Goal: Task Accomplishment & Management: Use online tool/utility

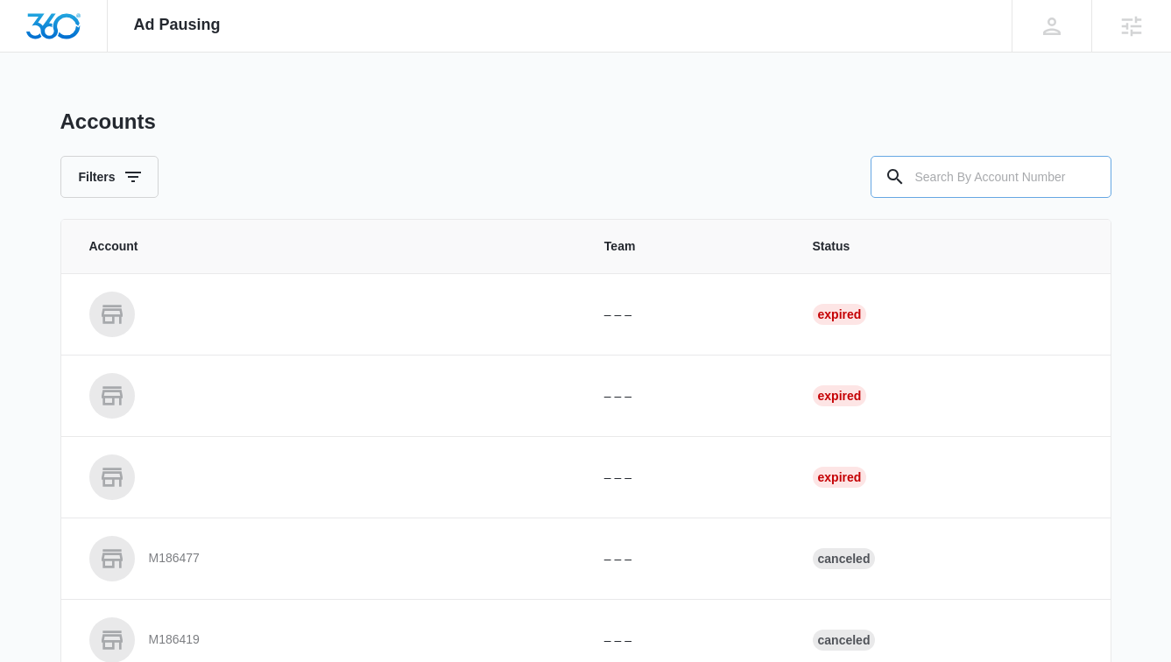
click at [993, 179] on input "text" at bounding box center [990, 177] width 241 height 42
paste input "M337320"
type input "M337320"
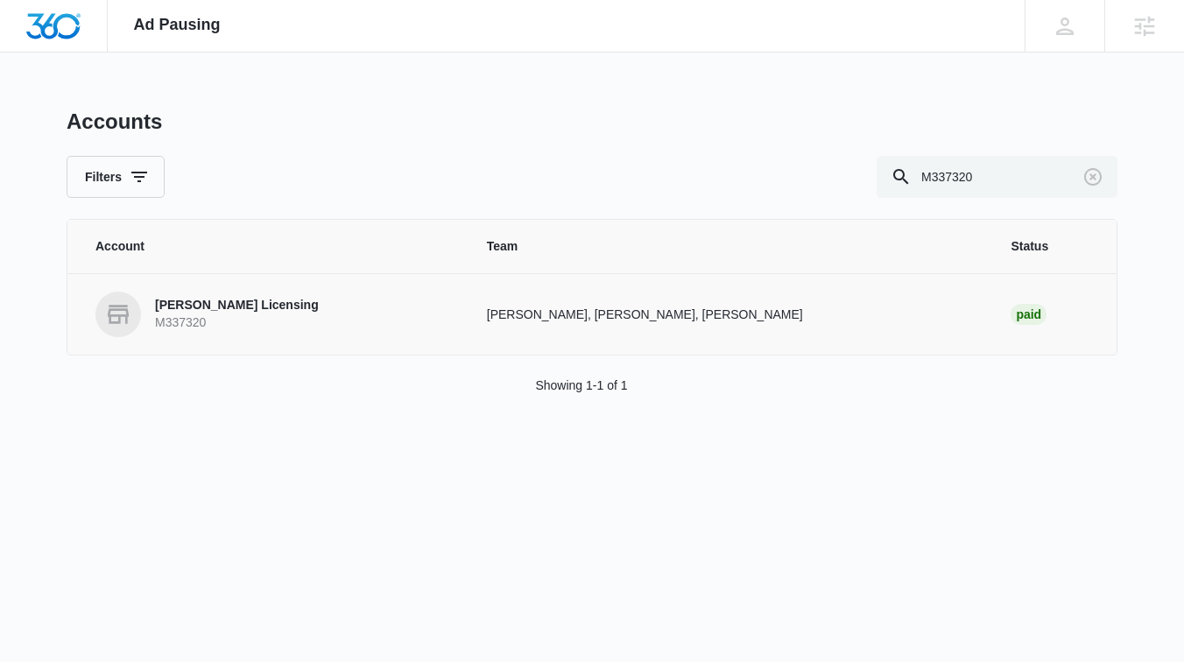
click at [209, 307] on p "[PERSON_NAME] Licensing" at bounding box center [237, 306] width 164 height 18
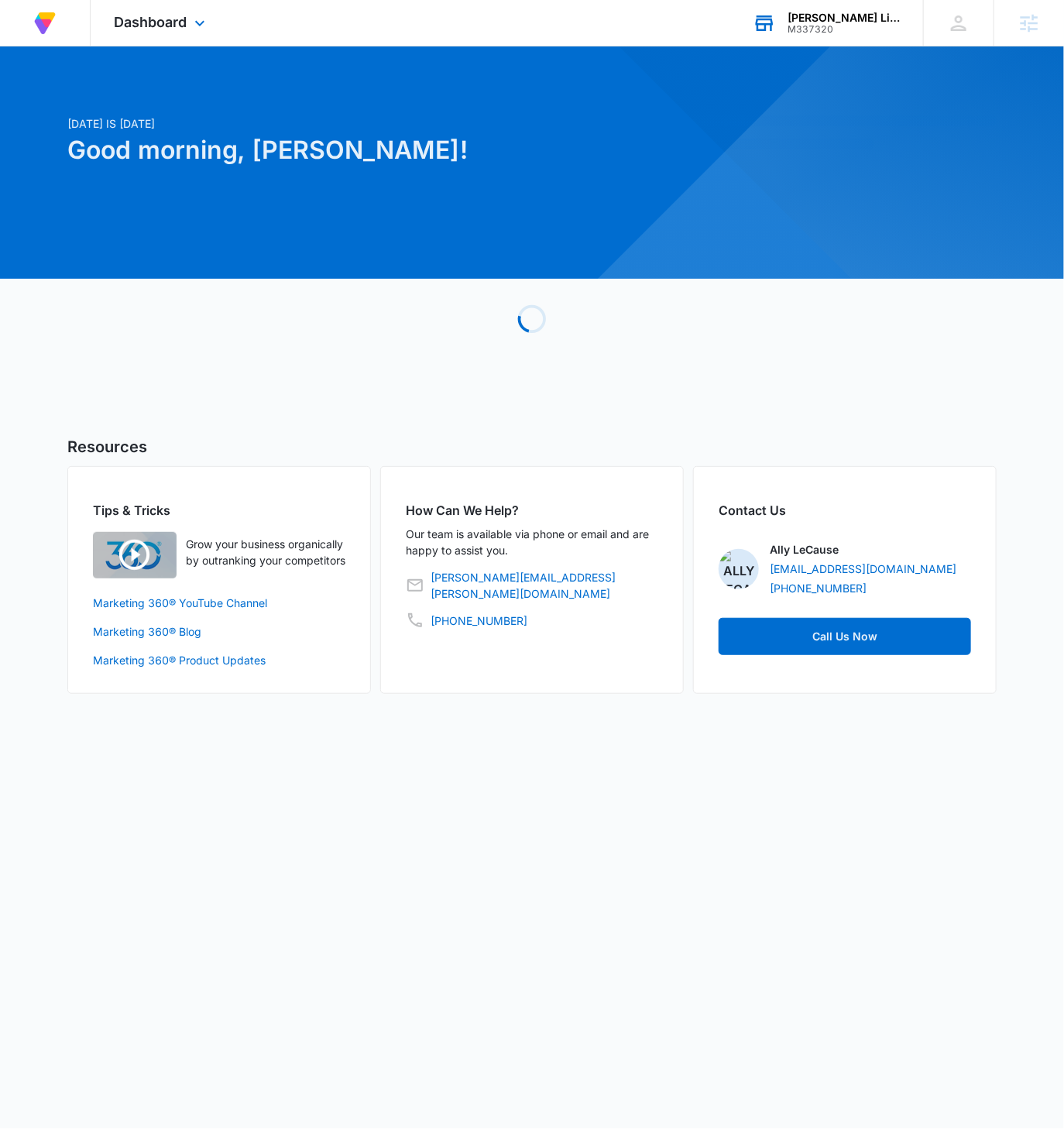
click at [857, 27] on div "M337320" at bounding box center [845, 29] width 113 height 11
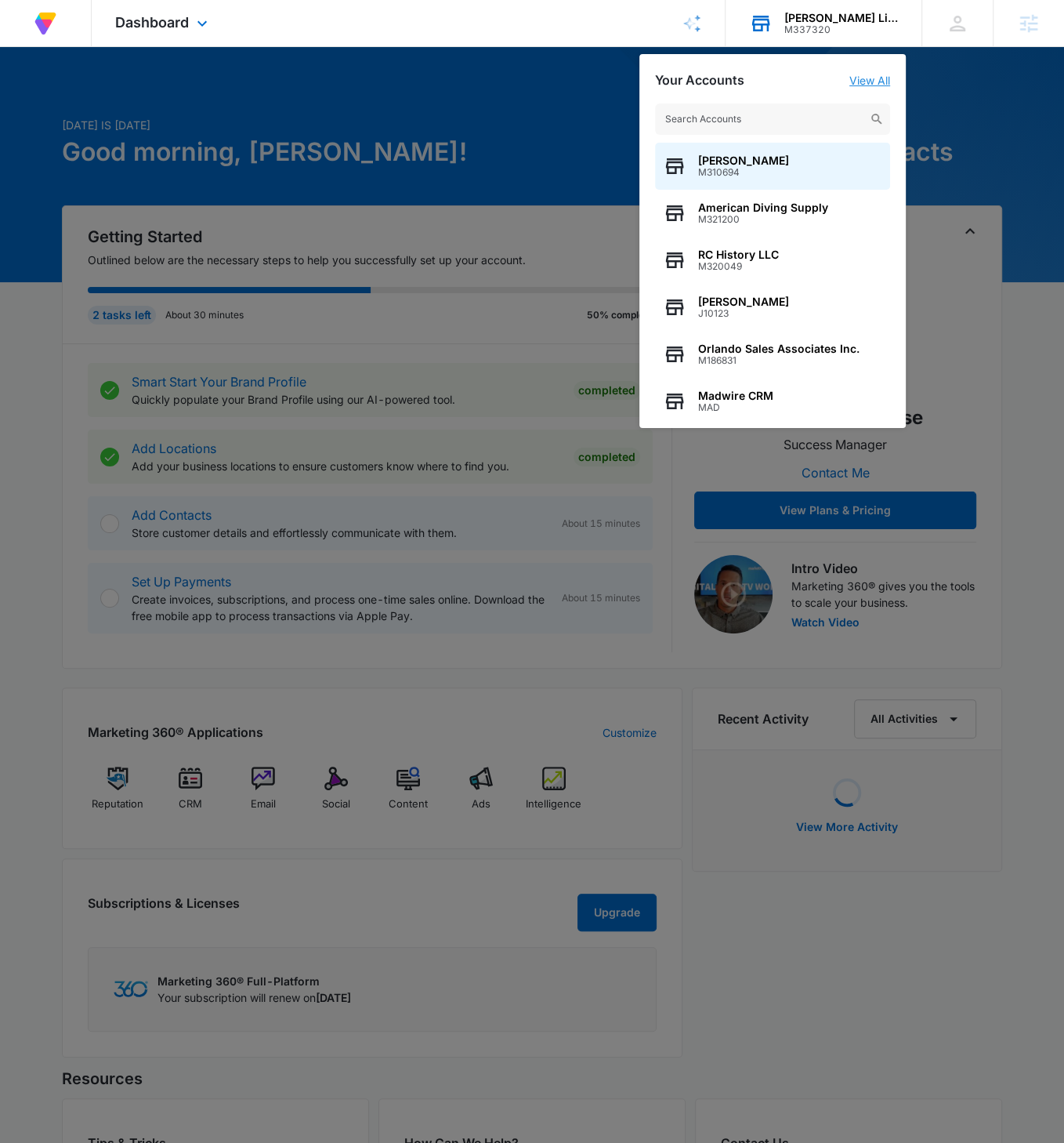
click at [868, 76] on link "View All" at bounding box center [870, 80] width 41 height 13
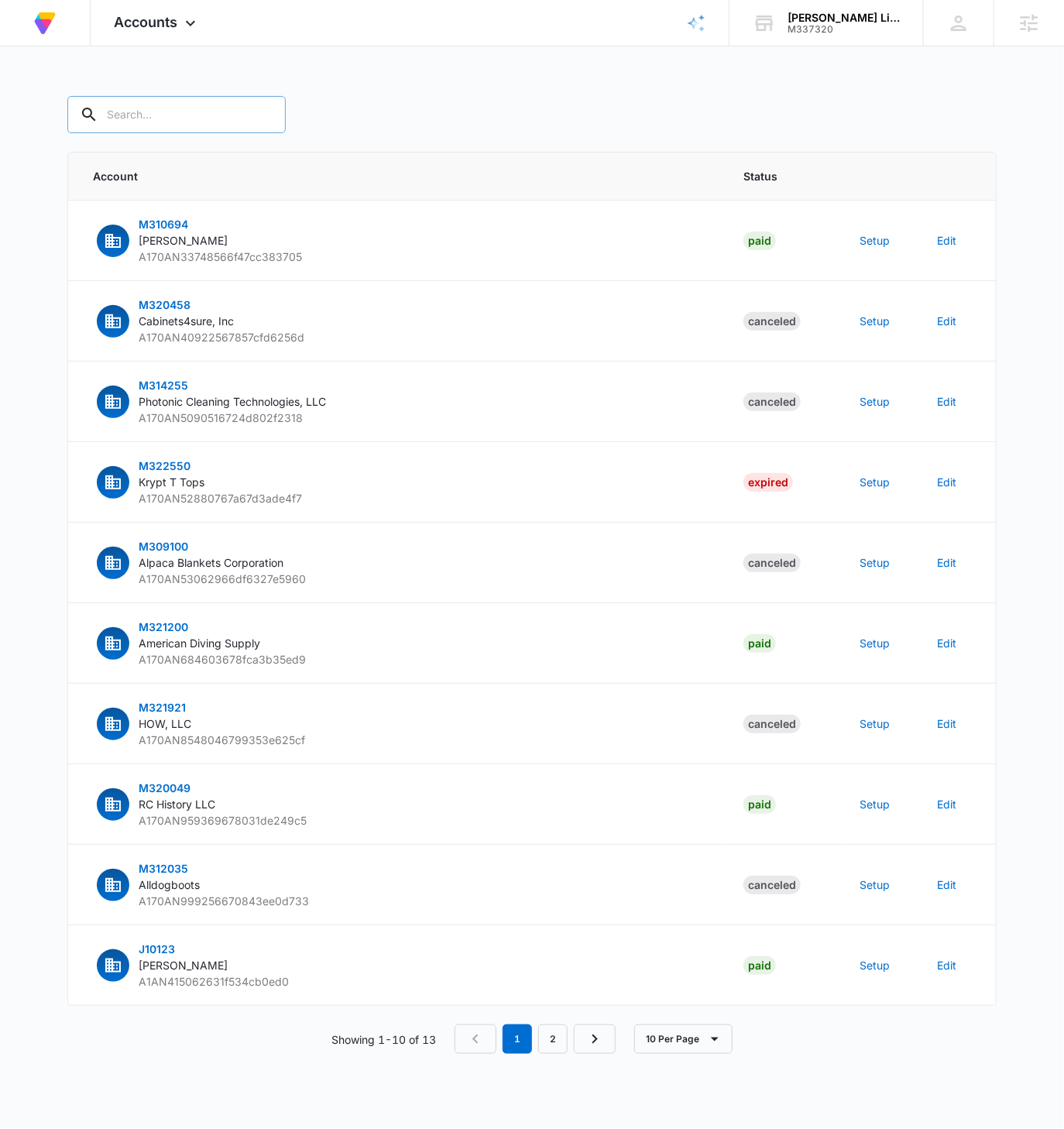
click at [136, 127] on input "text" at bounding box center [176, 115] width 218 height 37
paste input "M337320"
type input "M337320"
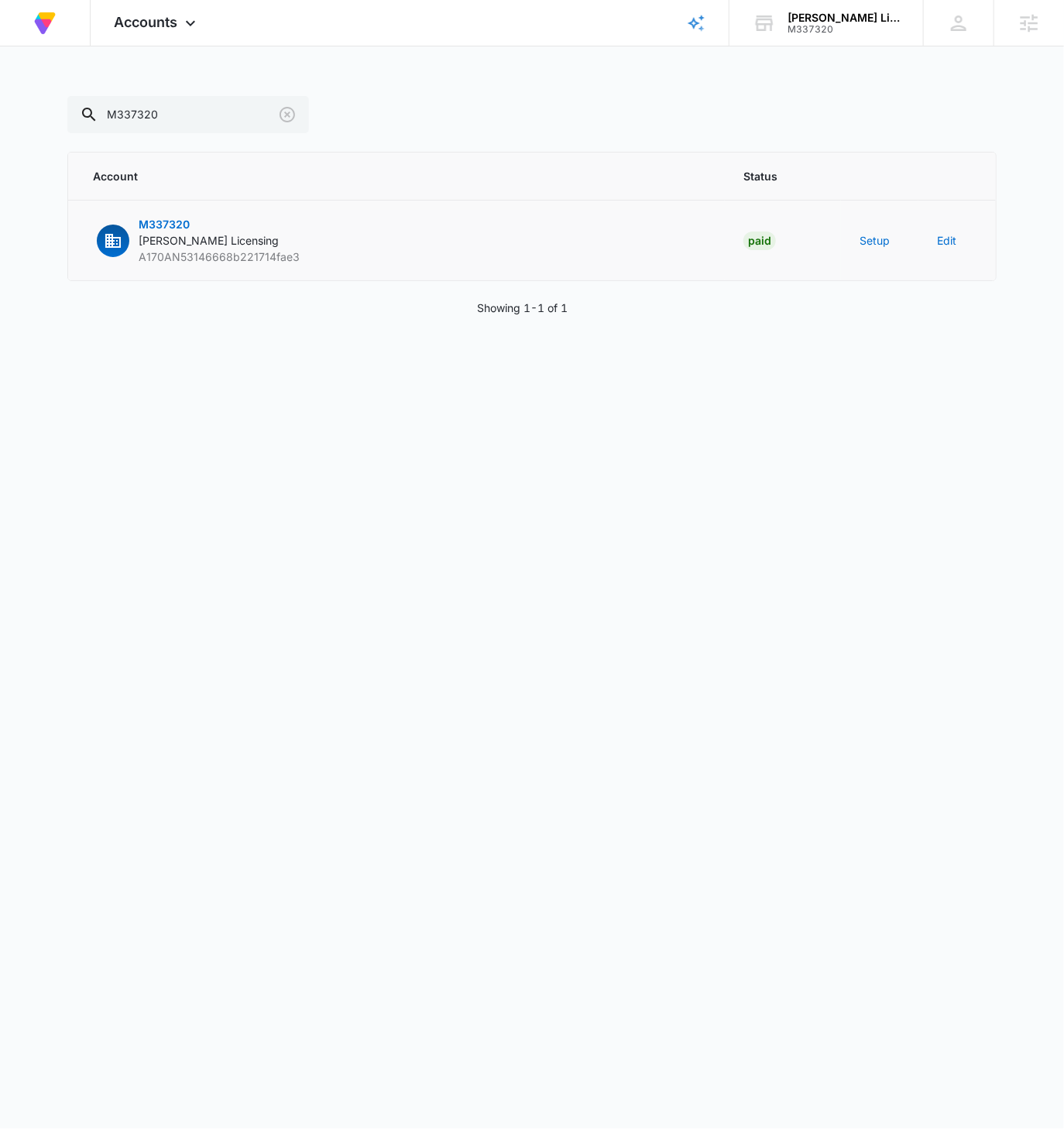
click at [857, 232] on td "Setup" at bounding box center [880, 240] width 78 height 80
click at [869, 237] on button "Setup" at bounding box center [875, 240] width 30 height 16
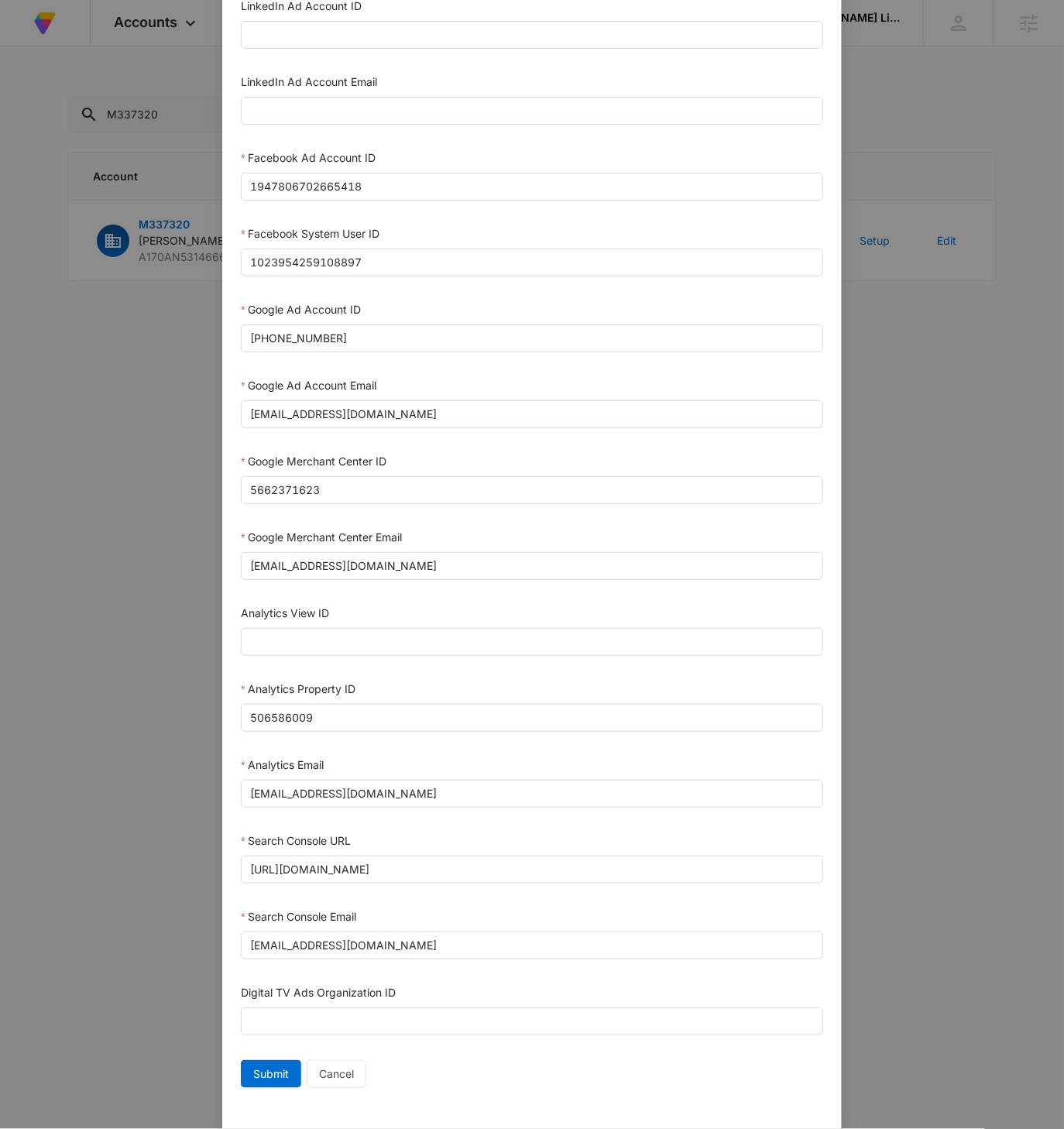
scroll to position [240, 0]
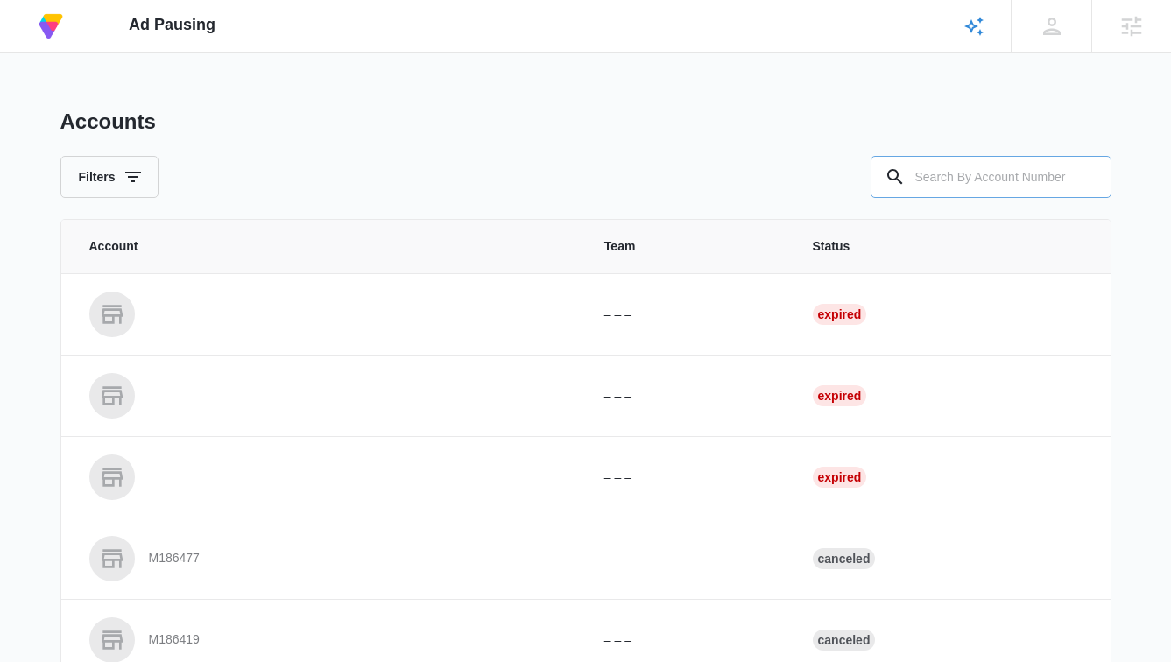
click at [982, 180] on input "text" at bounding box center [990, 177] width 241 height 42
paste input "M337320"
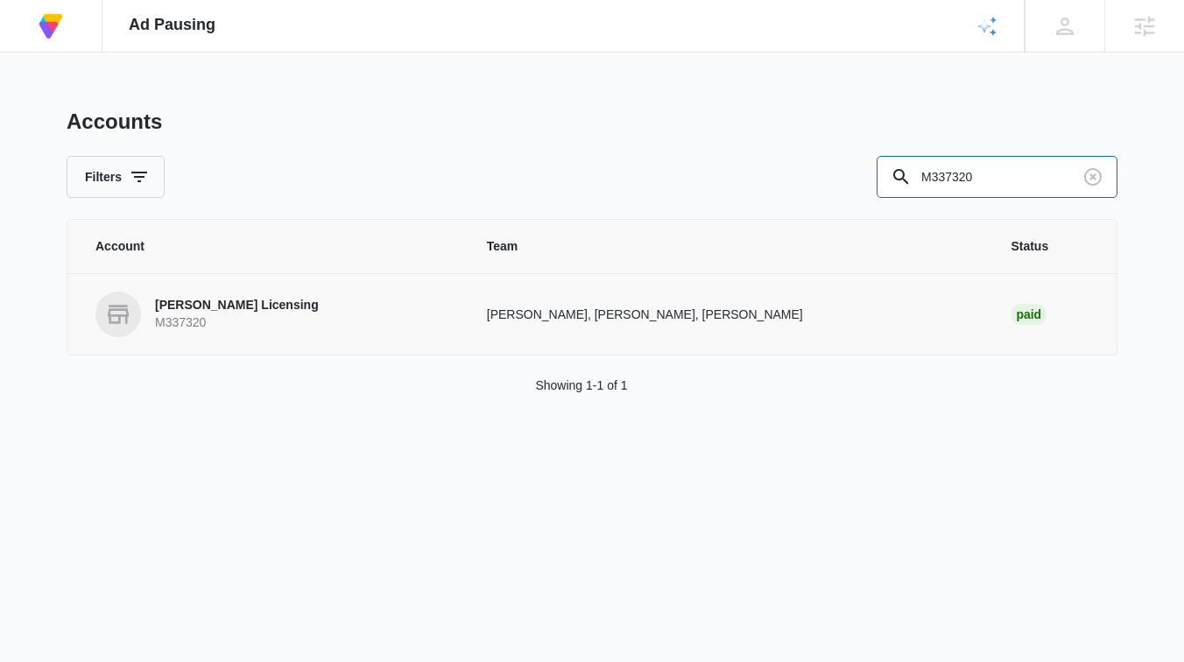
type input "M337320"
click at [218, 304] on p "[PERSON_NAME] Licensing" at bounding box center [237, 306] width 164 height 18
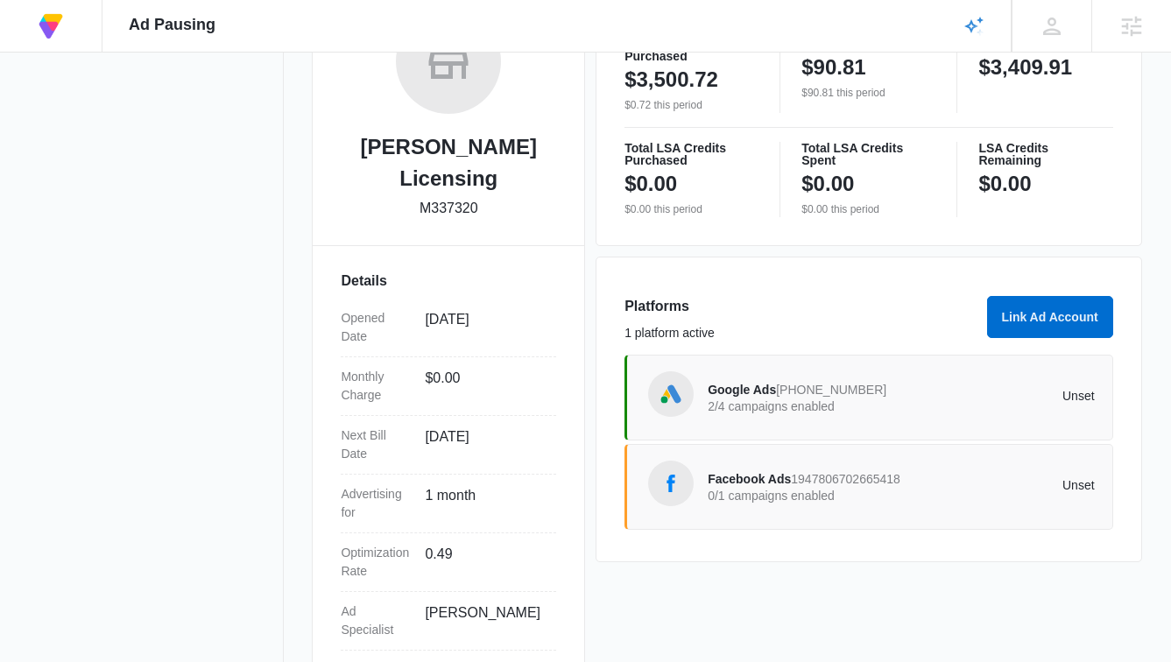
scroll to position [264, 0]
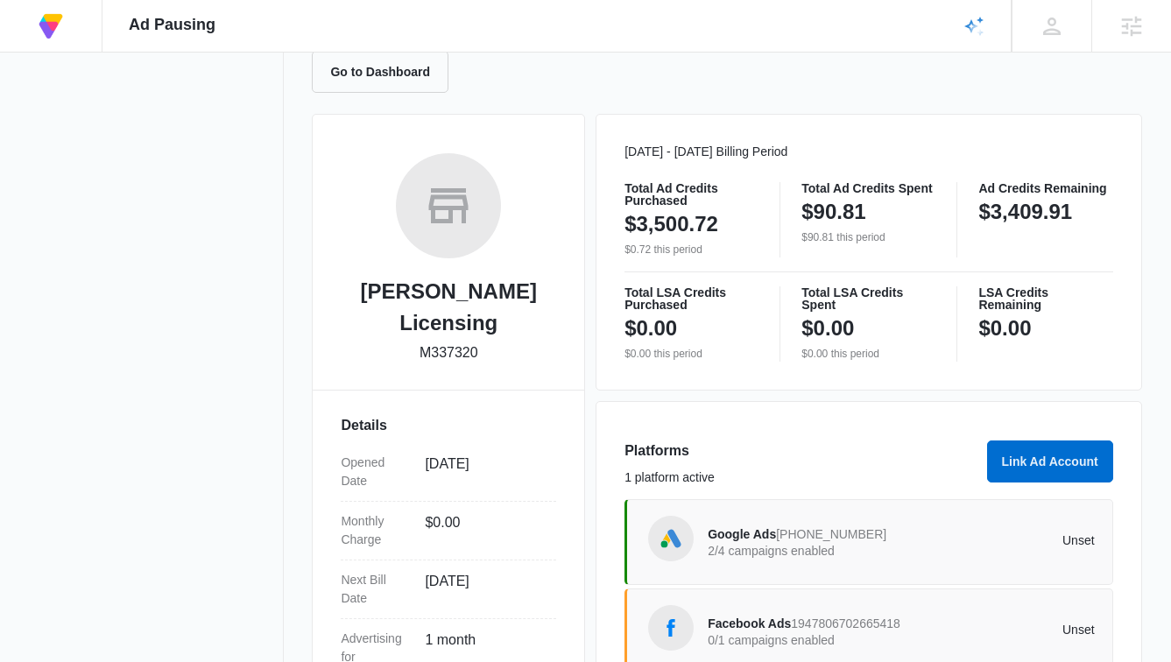
scroll to position [245, 0]
